Goal: Task Accomplishment & Management: Complete application form

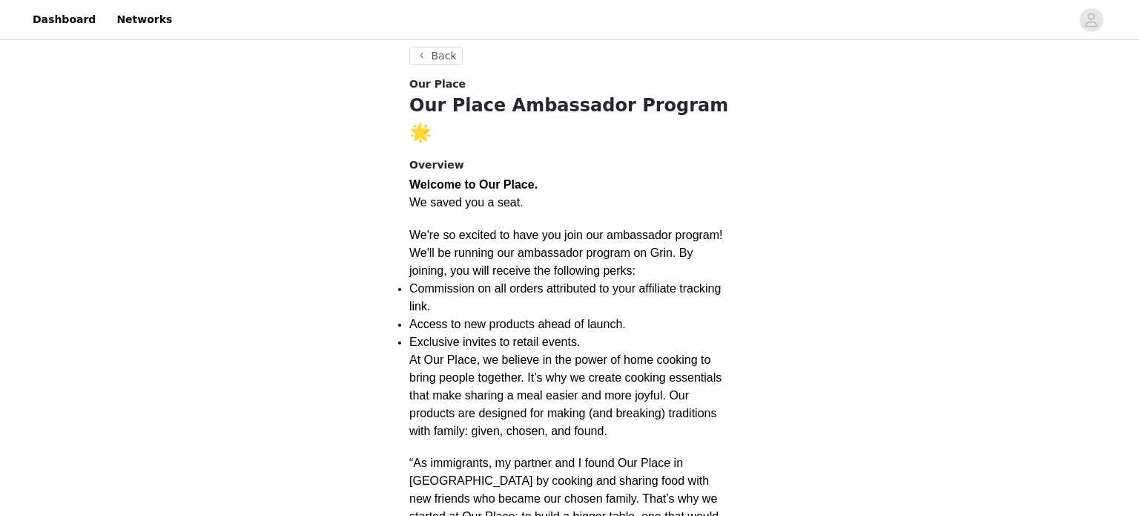
scroll to position [254, 0]
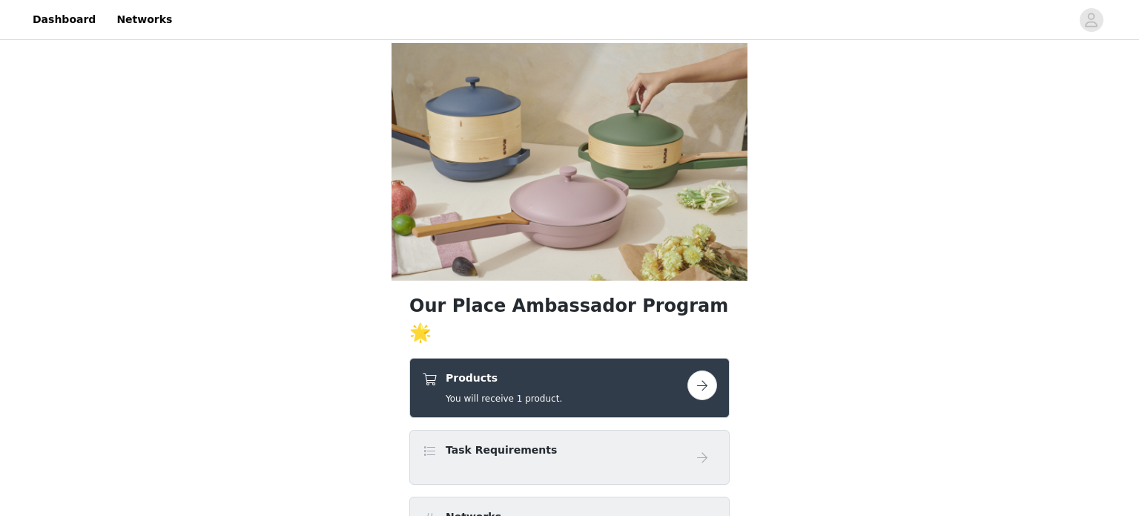
click at [697, 370] on button "button" at bounding box center [703, 385] width 30 height 30
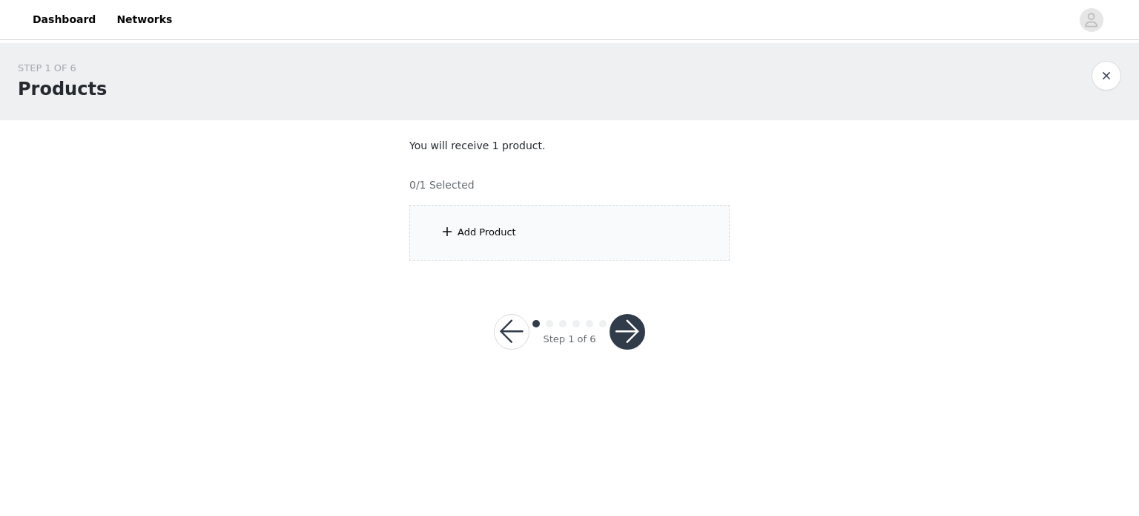
click at [464, 240] on div "Add Product" at bounding box center [570, 233] width 320 height 56
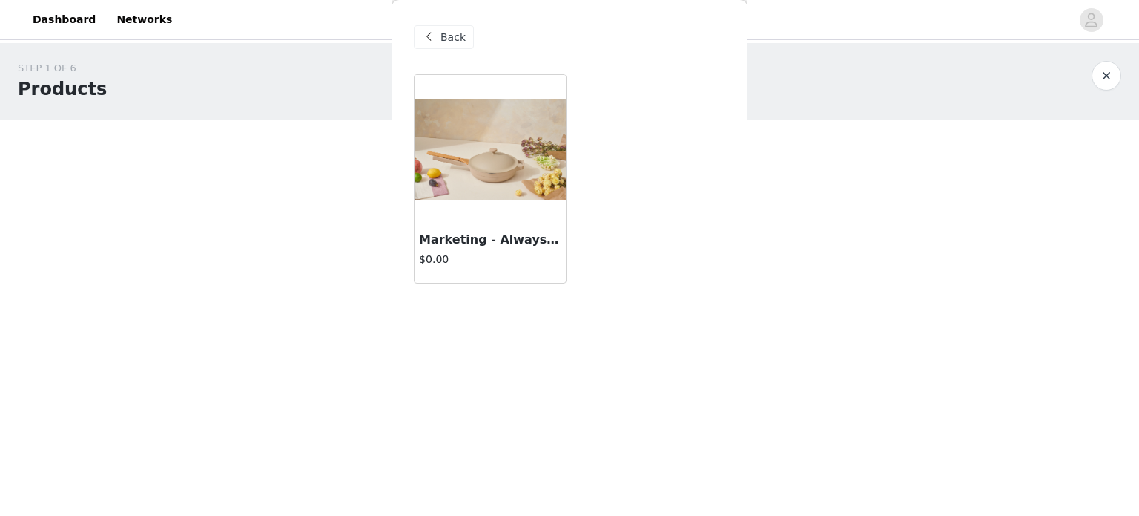
click at [430, 35] on span at bounding box center [429, 37] width 18 height 18
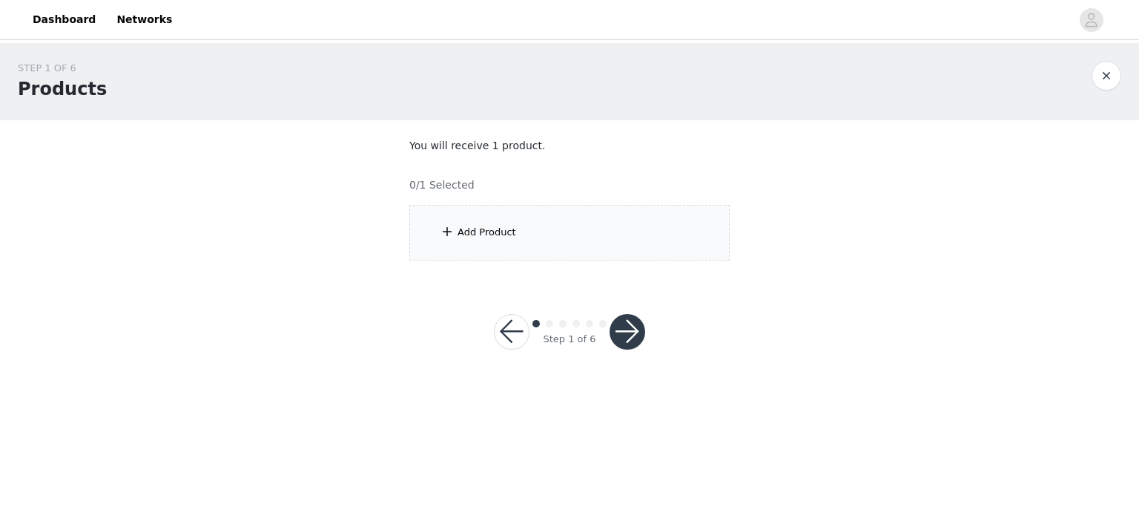
click at [631, 329] on button "button" at bounding box center [628, 332] width 36 height 36
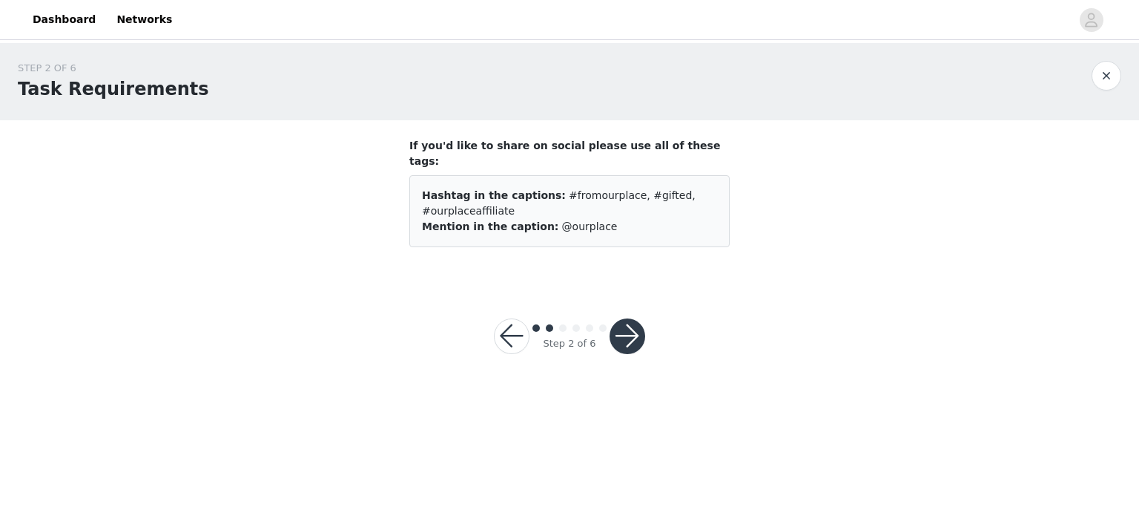
click at [523, 323] on button "button" at bounding box center [512, 336] width 36 height 36
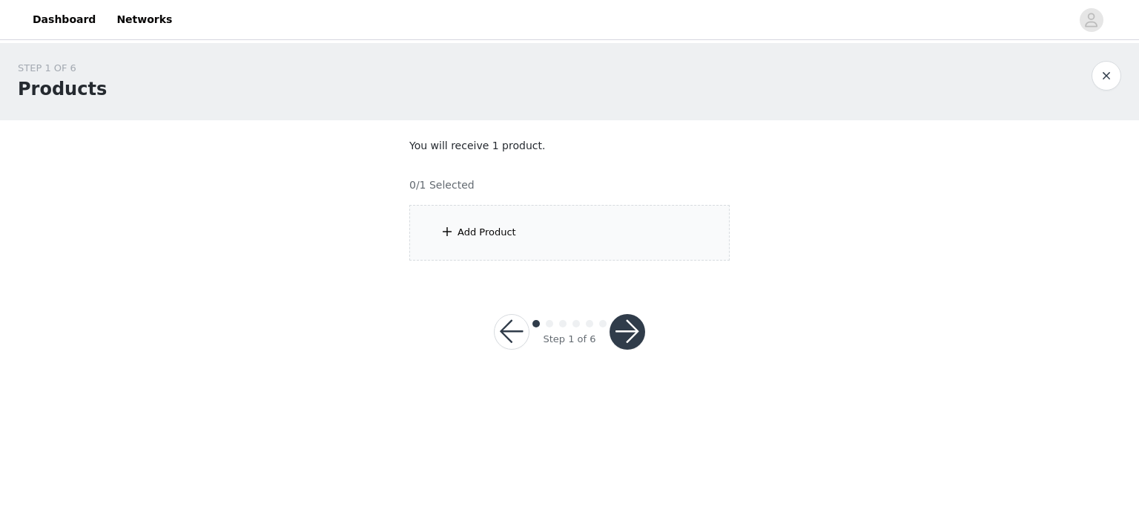
click at [503, 323] on button "button" at bounding box center [512, 332] width 36 height 36
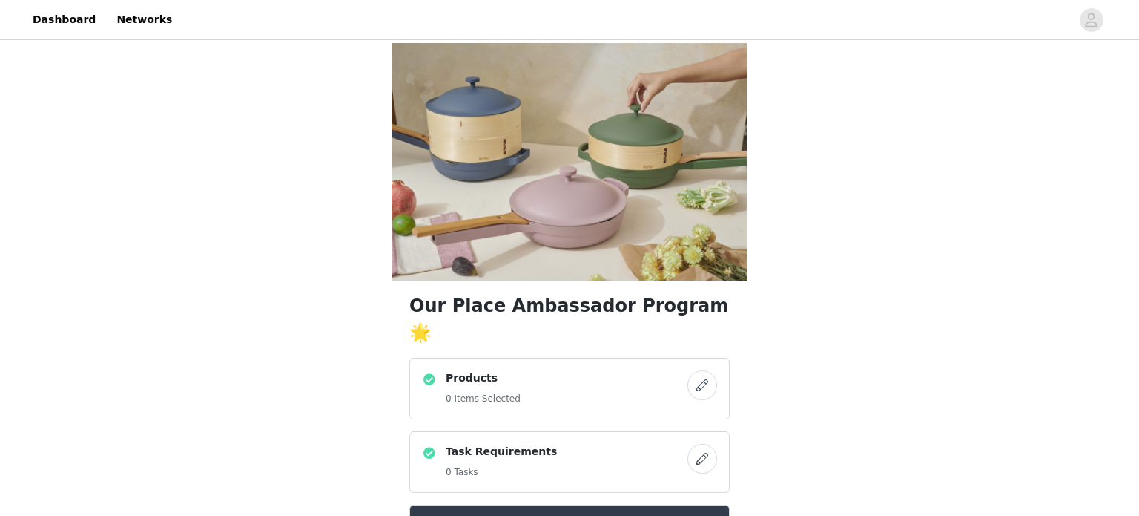
click at [702, 370] on button "button" at bounding box center [703, 385] width 30 height 30
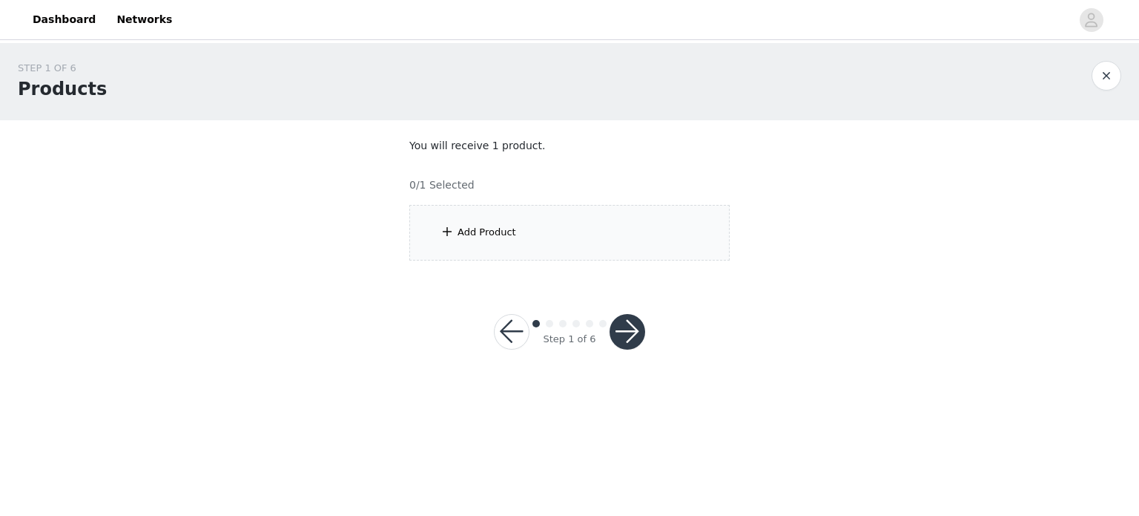
click at [447, 237] on span at bounding box center [447, 232] width 15 height 18
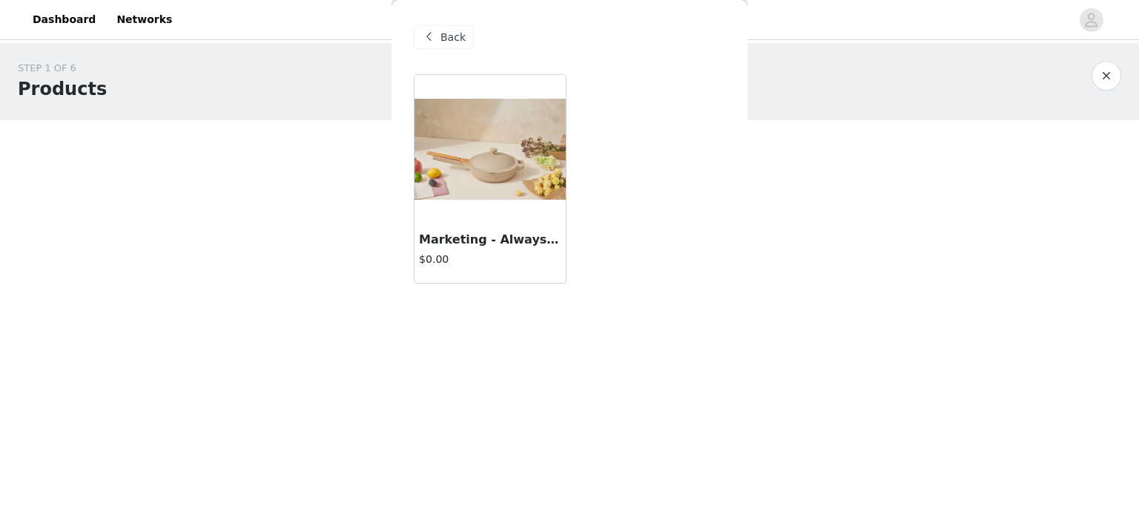
click at [450, 190] on img at bounding box center [490, 149] width 151 height 101
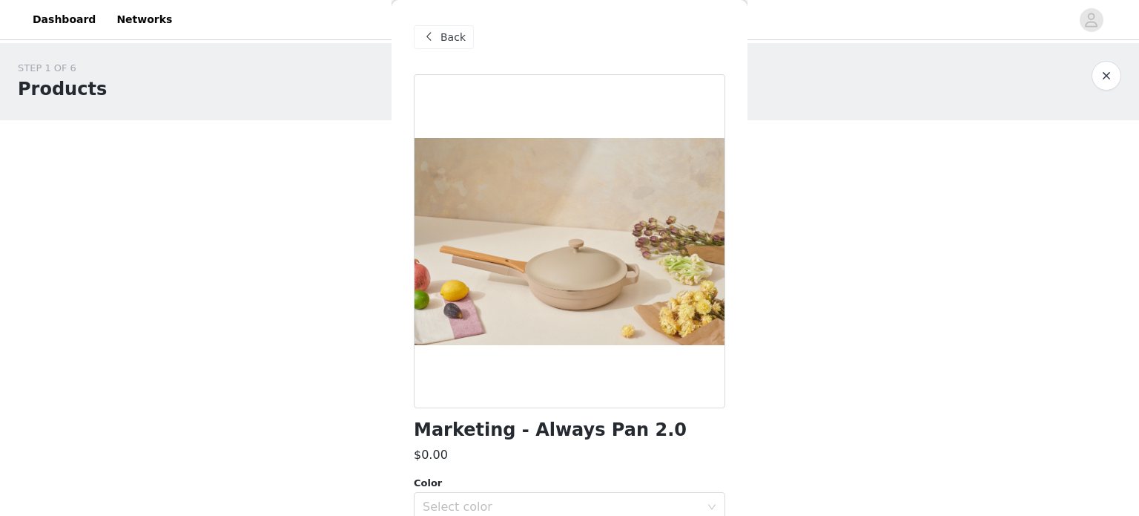
click at [454, 39] on span "Back" at bounding box center [453, 38] width 25 height 16
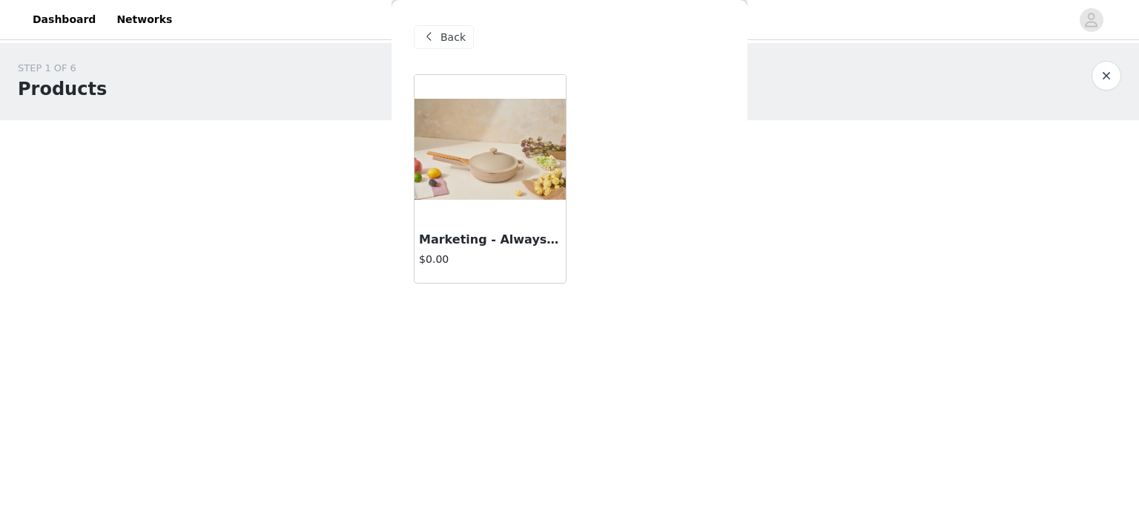
click at [454, 39] on span "Back" at bounding box center [453, 38] width 25 height 16
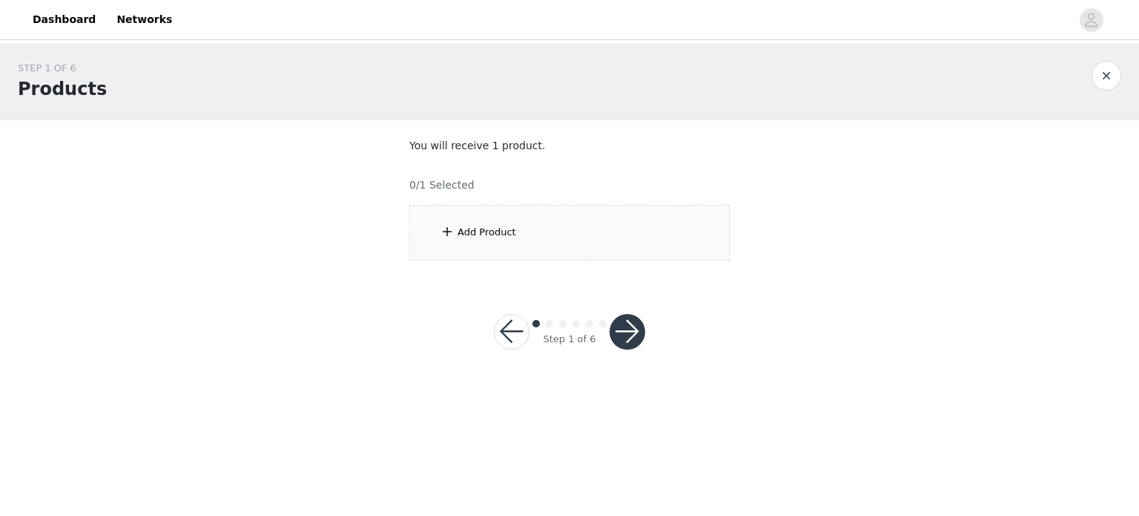
click at [507, 322] on button "button" at bounding box center [512, 332] width 36 height 36
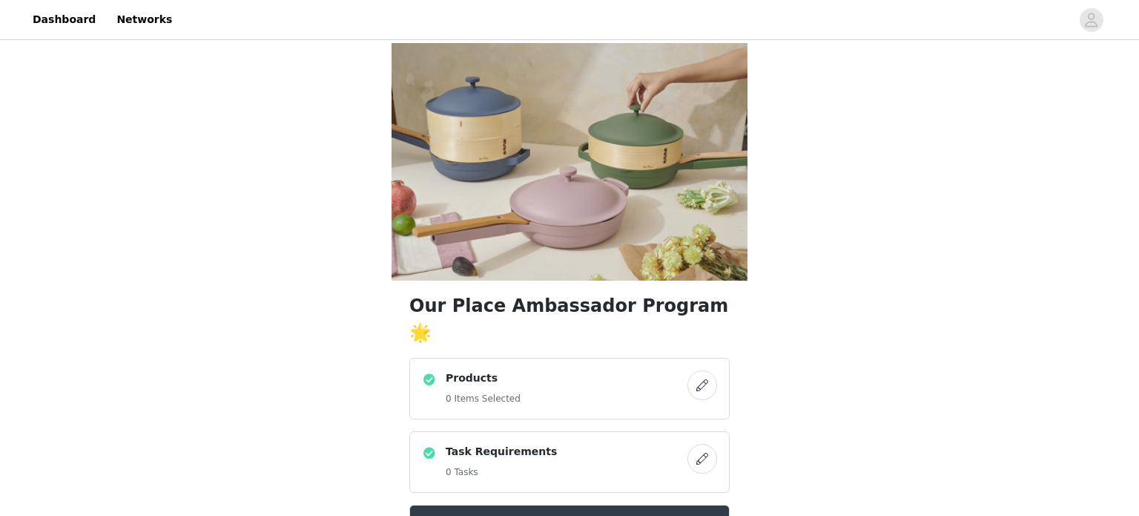
click at [703, 444] on button "button" at bounding box center [703, 459] width 30 height 30
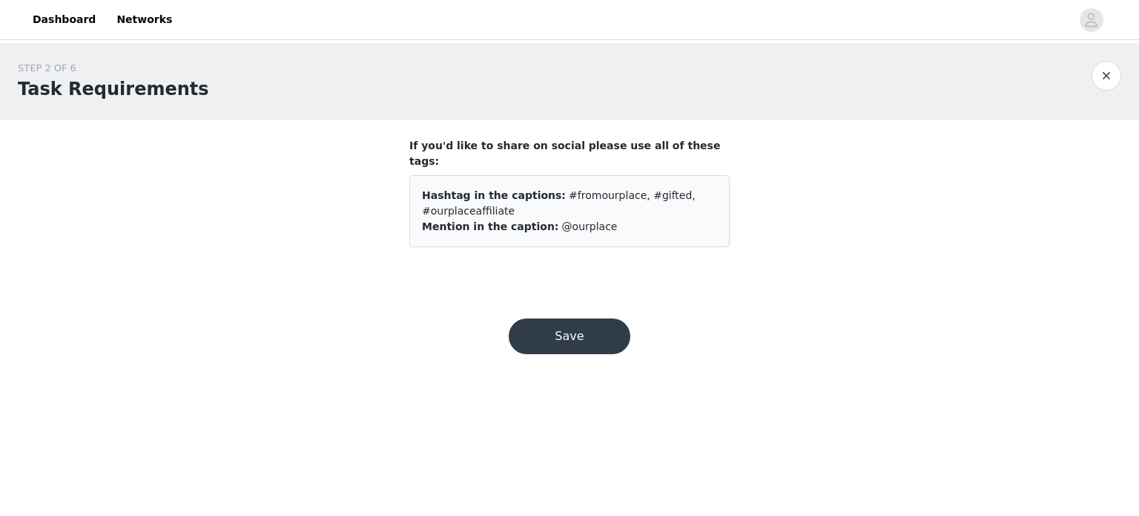
click at [549, 318] on button "Save" at bounding box center [570, 336] width 122 height 36
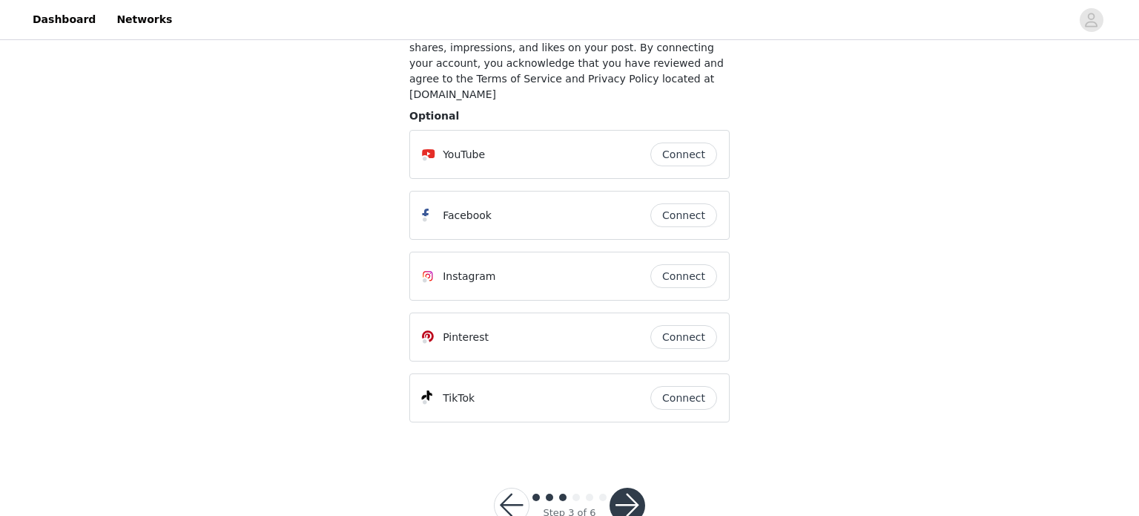
scroll to position [185, 0]
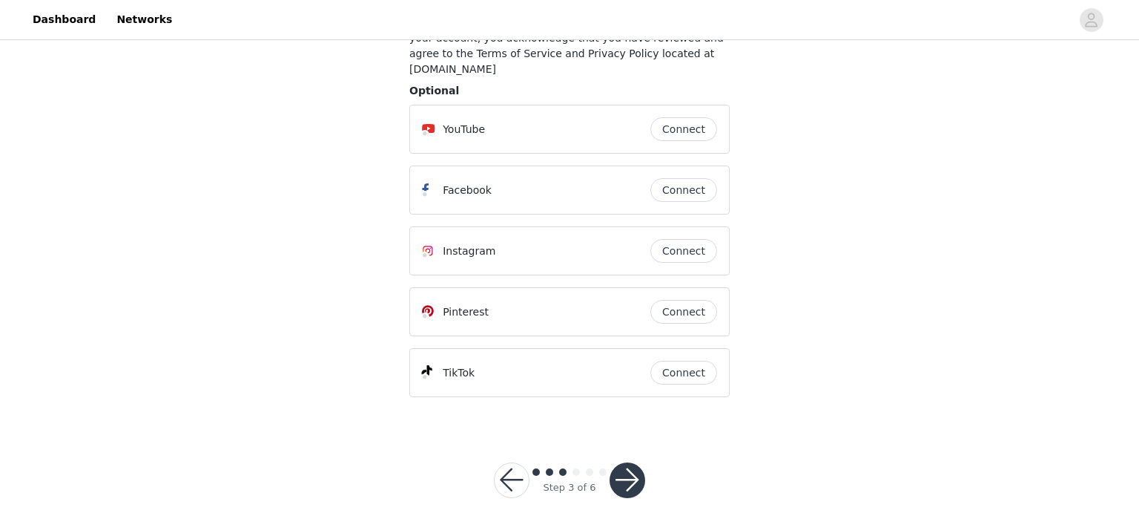
click at [633, 464] on button "button" at bounding box center [628, 480] width 36 height 36
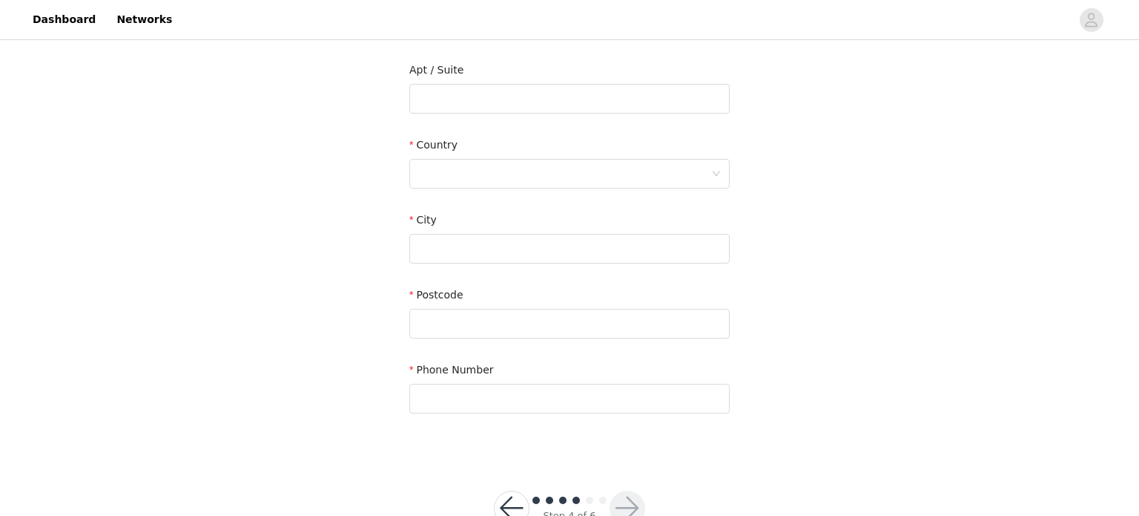
scroll to position [421, 0]
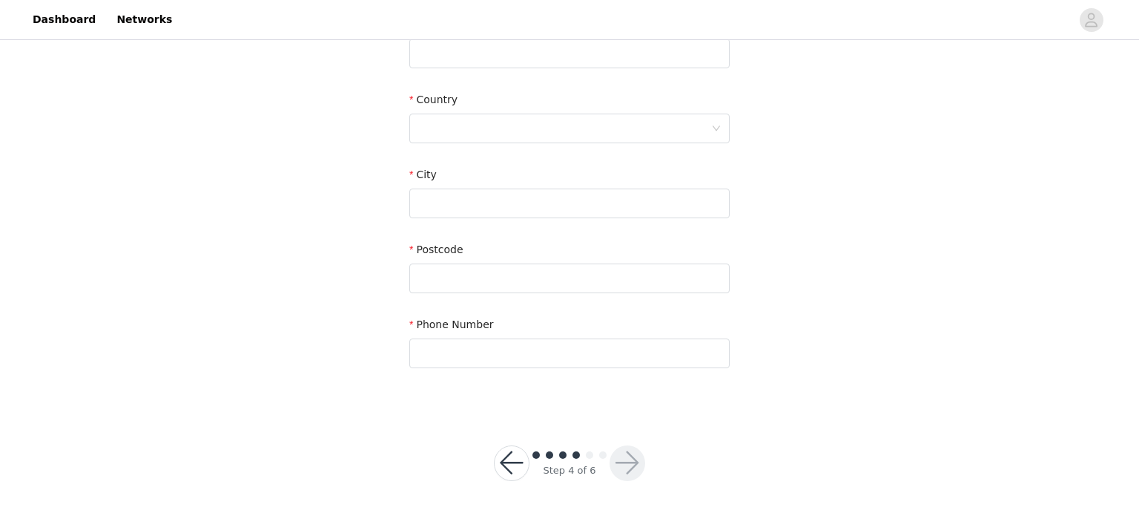
click at [373, 258] on div "STEP 4 OF 6 Shipping Information Email First Name Last Name Address Apt / Suite…" at bounding box center [569, 15] width 1139 height 787
click at [504, 463] on button "button" at bounding box center [512, 463] width 36 height 36
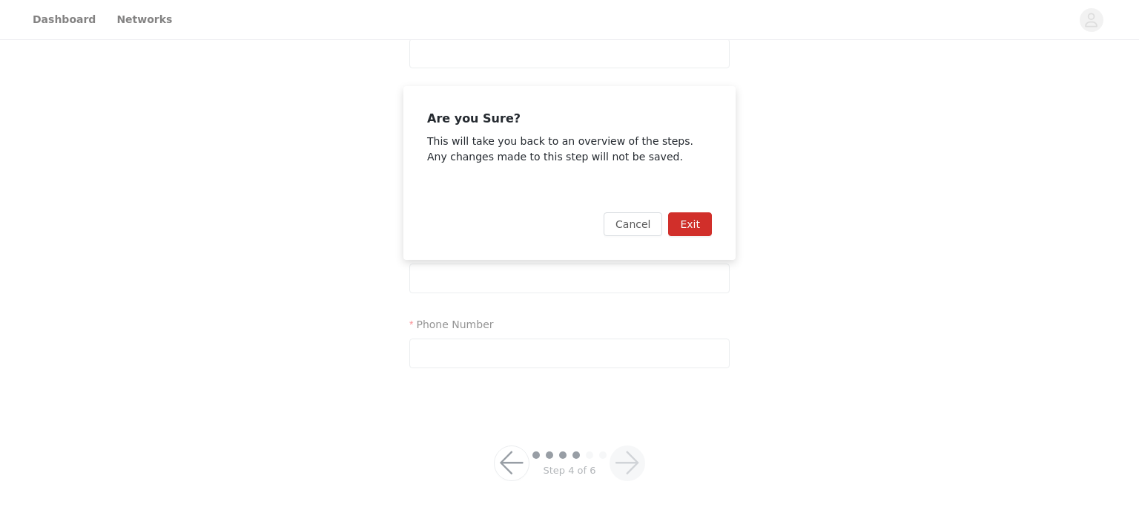
click at [690, 223] on button "Exit" at bounding box center [690, 224] width 44 height 24
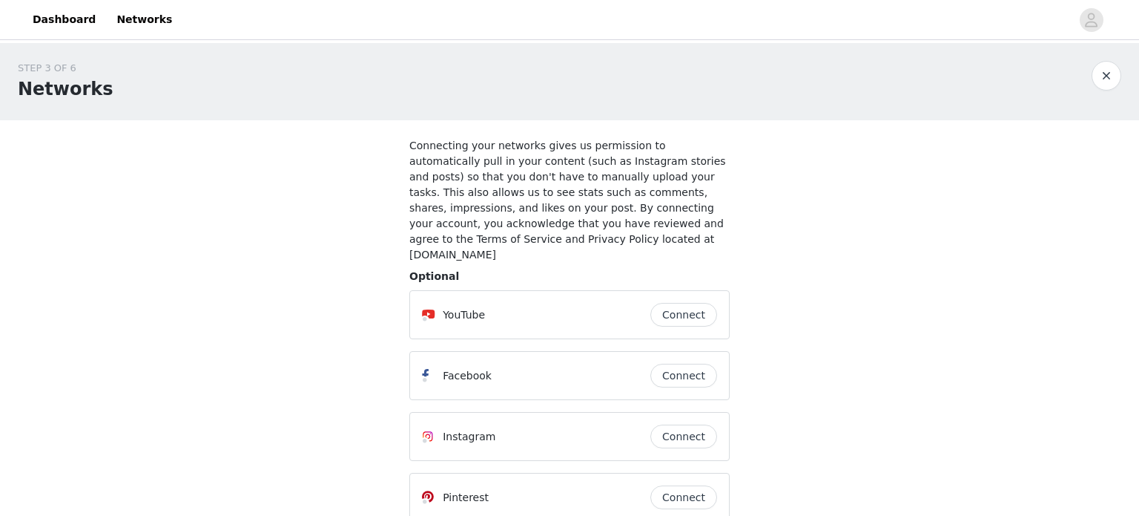
click at [1111, 73] on button "button" at bounding box center [1107, 76] width 30 height 30
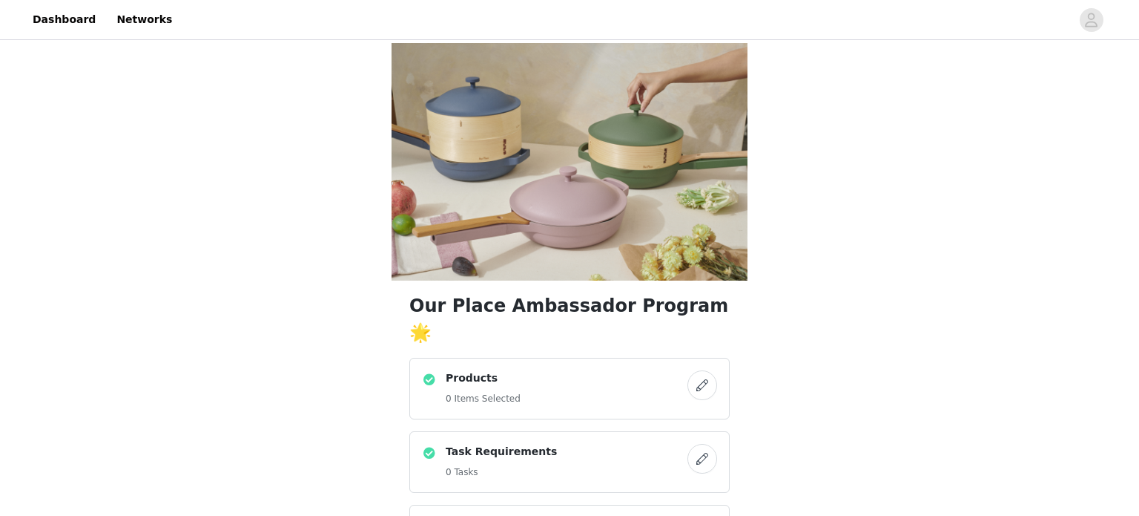
click at [708, 370] on button "button" at bounding box center [703, 385] width 30 height 30
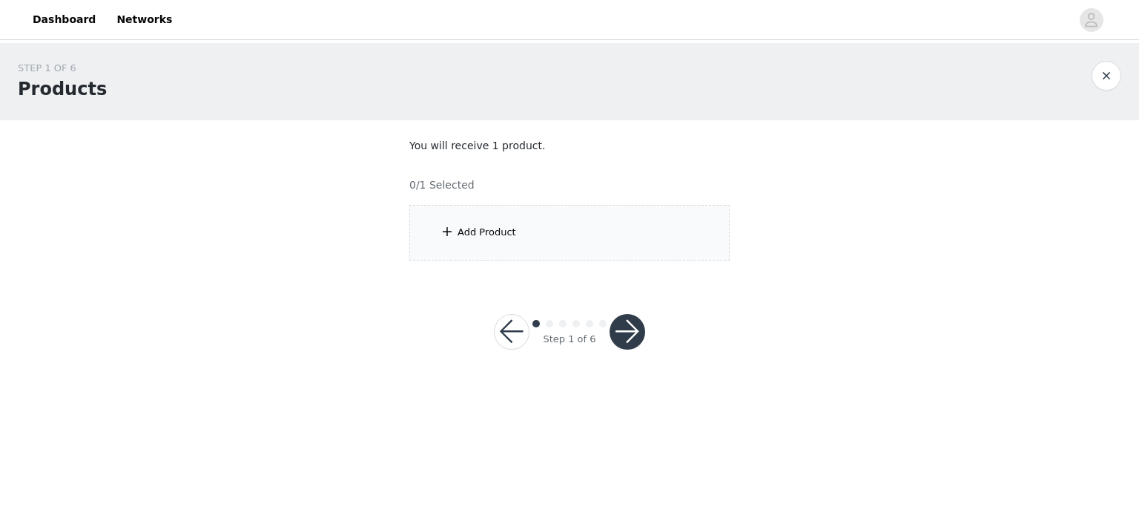
click at [604, 218] on div "Add Product" at bounding box center [570, 233] width 320 height 56
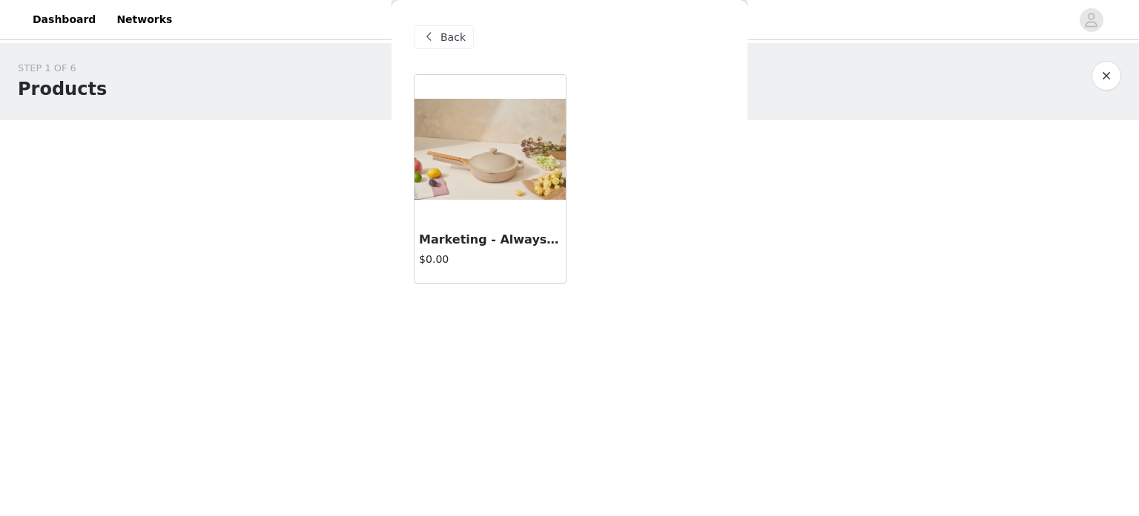
click at [1105, 70] on button "button" at bounding box center [1107, 76] width 30 height 30
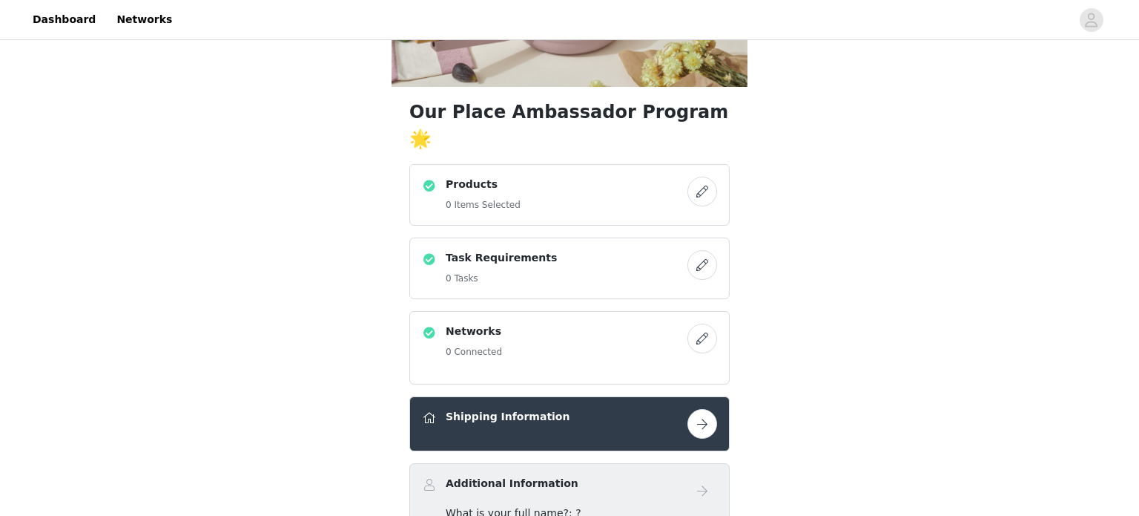
scroll to position [211, 0]
